Goal: Task Accomplishment & Management: Complete application form

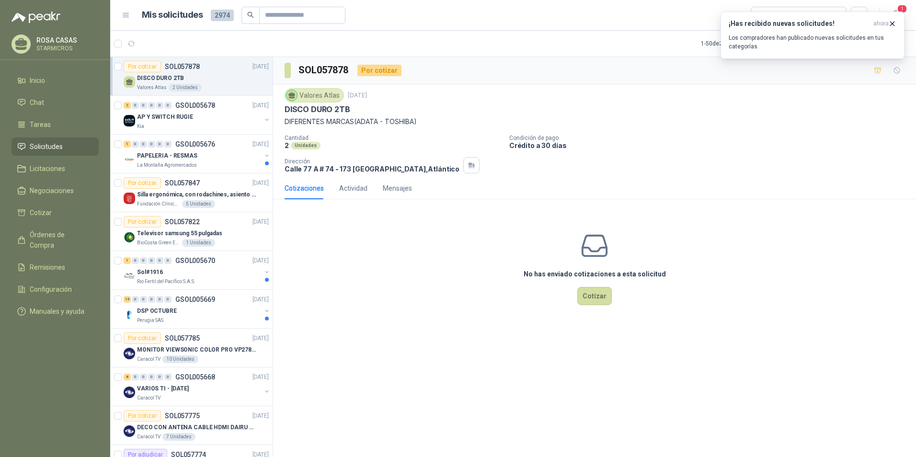
click at [498, 275] on div "No has enviado cotizaciones a esta solicitud Cotizar" at bounding box center [594, 268] width 643 height 122
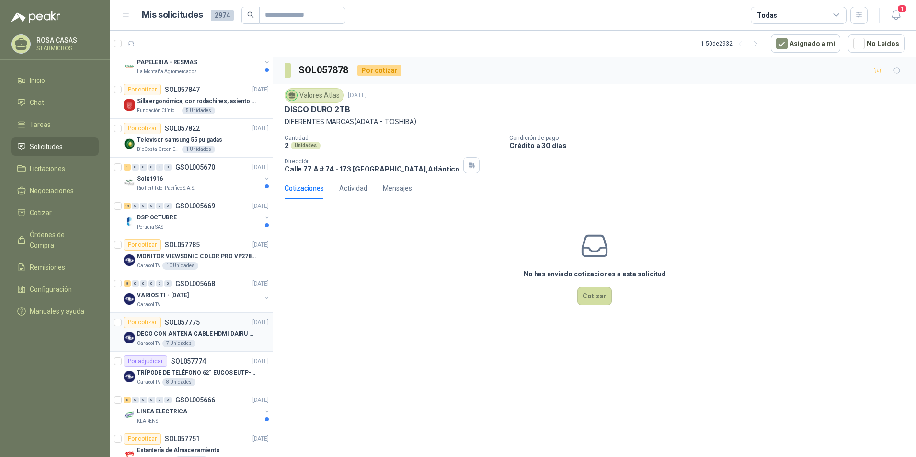
scroll to position [192, 0]
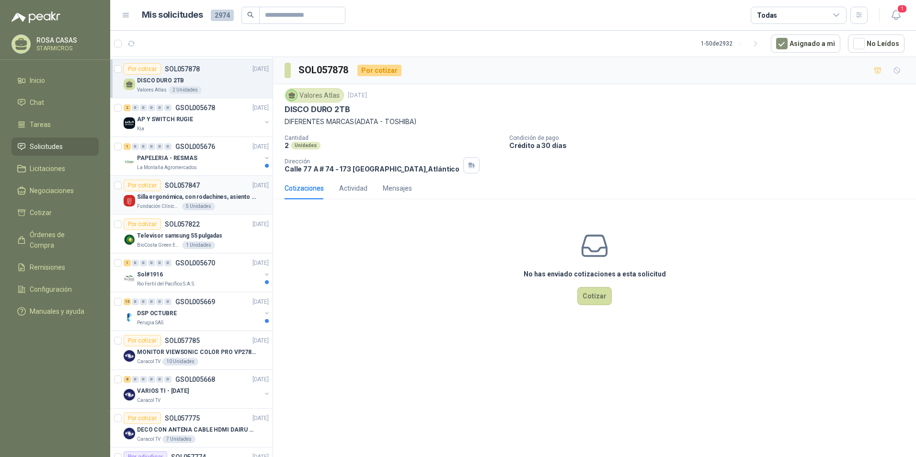
click at [219, 185] on div "Por cotizar SOL057847 [DATE]" at bounding box center [196, 186] width 145 height 12
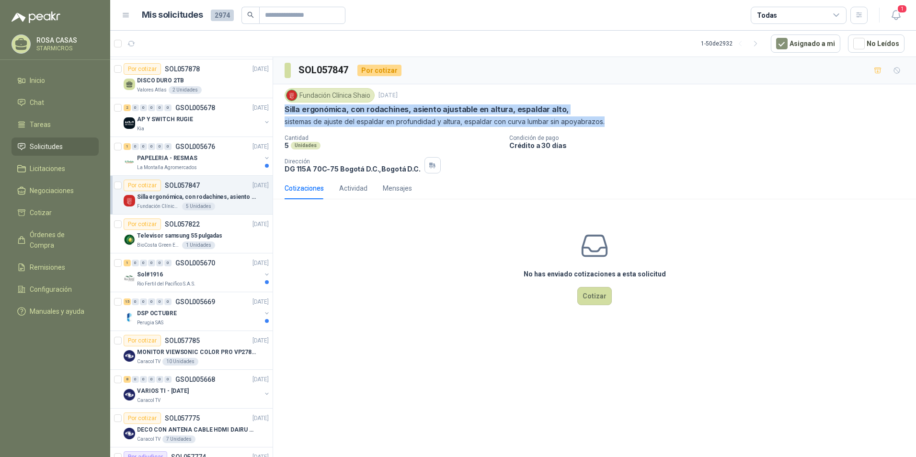
drag, startPoint x: 283, startPoint y: 109, endPoint x: 613, endPoint y: 117, distance: 329.9
click at [613, 117] on div "Fundación Clínica Shaio [DATE] Silla ergonómica, con rodachines, asiento ajusta…" at bounding box center [594, 130] width 643 height 93
copy div "Silla ergonómica, con rodachines, asiento ajustable en altura, espaldar alto, s…"
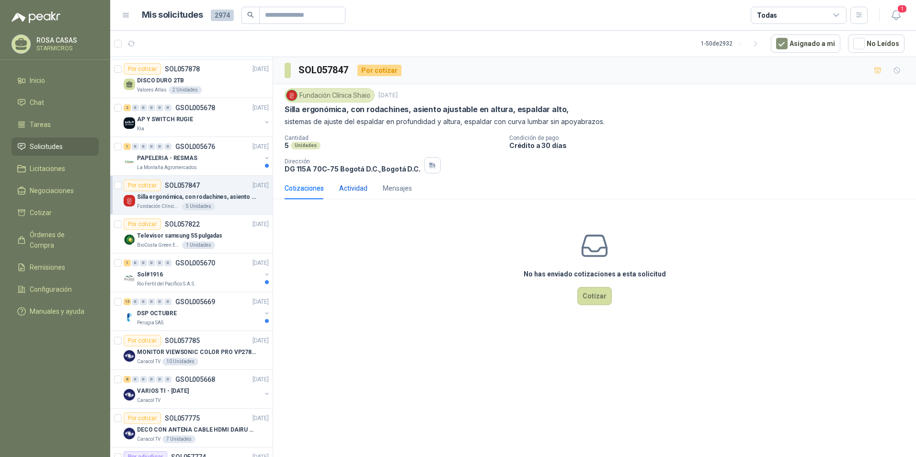
click at [354, 188] on div "Actividad" at bounding box center [353, 188] width 28 height 11
